Goal: Task Accomplishment & Management: Complete application form

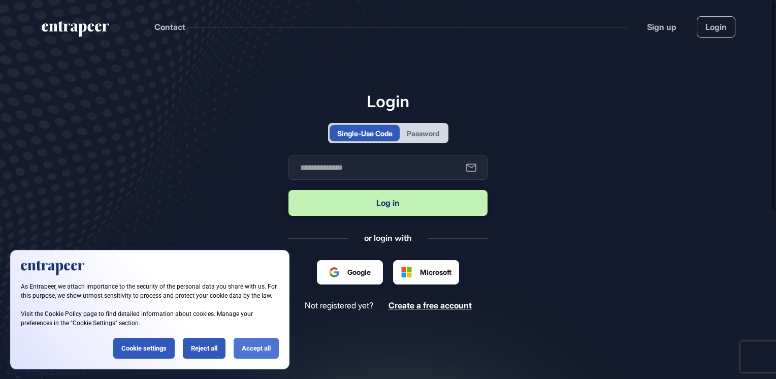
click at [266, 342] on div "Accept all" at bounding box center [256, 348] width 45 height 21
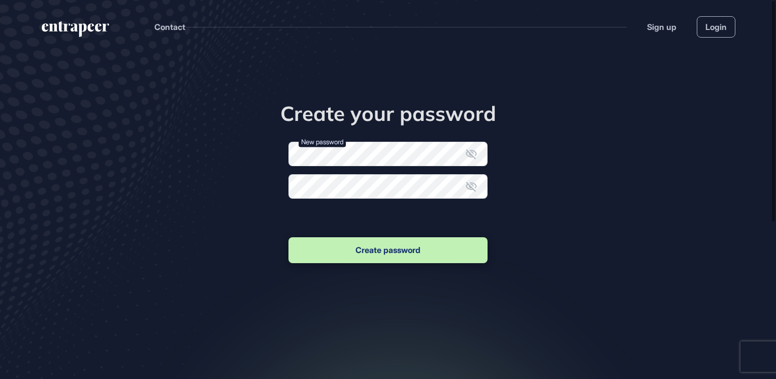
click at [465, 153] on icon at bounding box center [471, 154] width 12 height 12
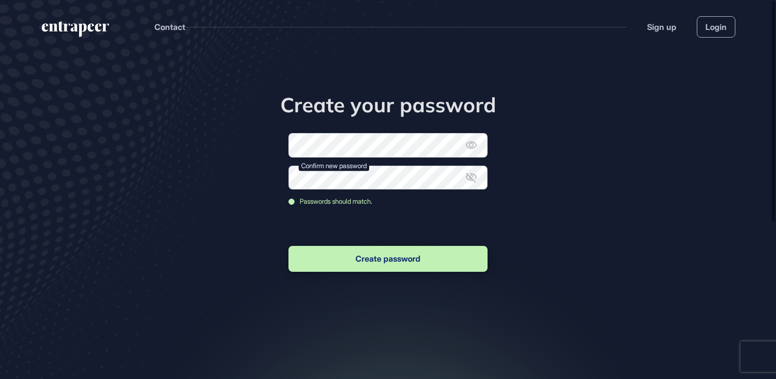
click at [288, 246] on button "Create password" at bounding box center [387, 259] width 199 height 26
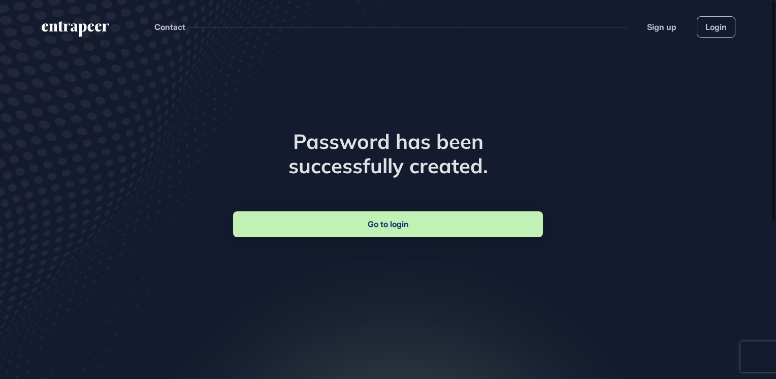
click at [402, 229] on link "Go to login" at bounding box center [388, 224] width 310 height 26
